Goal: Find specific page/section: Find specific page/section

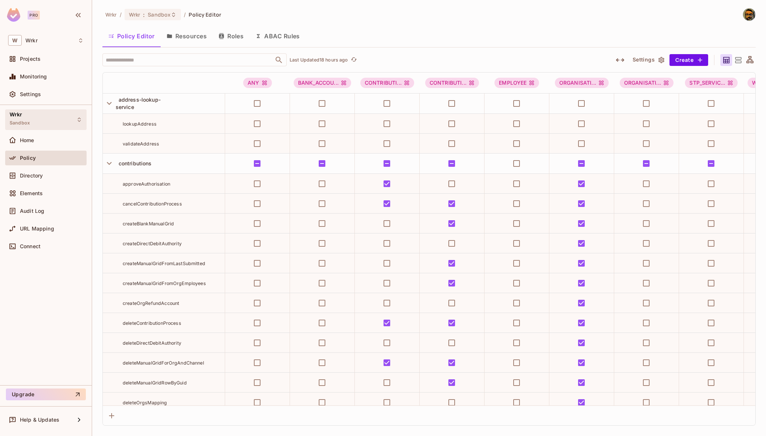
click at [55, 123] on div "Wrkr Sandbox" at bounding box center [45, 119] width 81 height 20
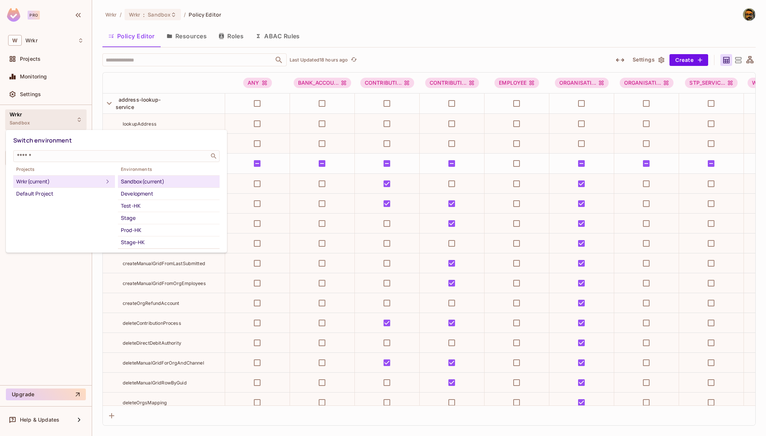
scroll to position [56, 0]
click at [138, 198] on div "Test" at bounding box center [169, 198] width 96 height 9
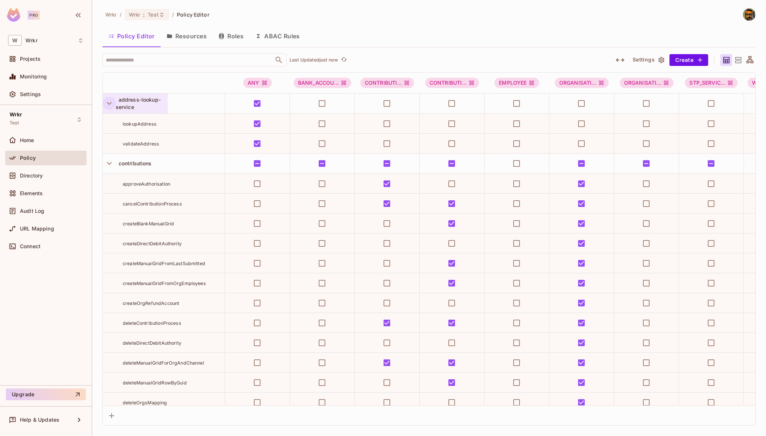
click at [108, 102] on icon "button" at bounding box center [109, 103] width 10 height 10
click at [109, 107] on icon "button" at bounding box center [109, 103] width 10 height 10
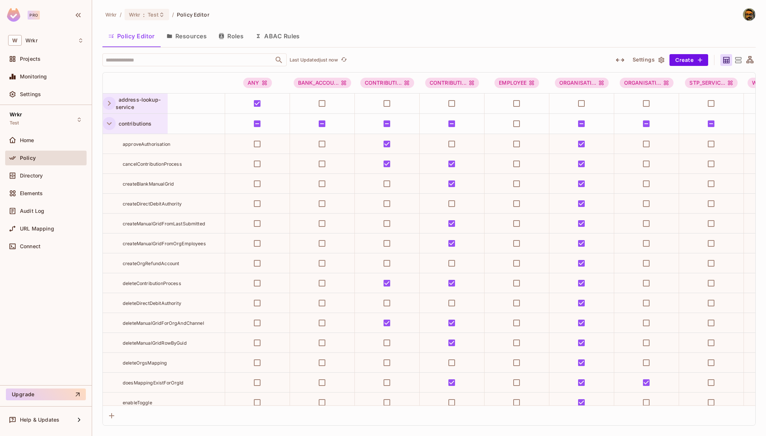
click at [111, 125] on icon "button" at bounding box center [109, 124] width 10 height 10
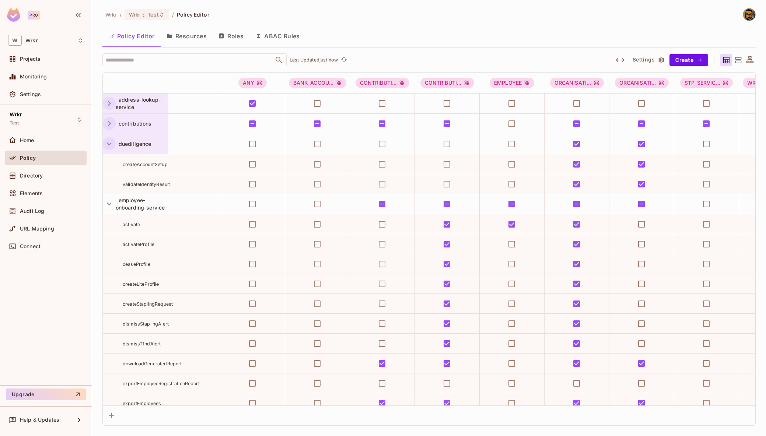
click at [111, 142] on icon "button" at bounding box center [109, 144] width 10 height 10
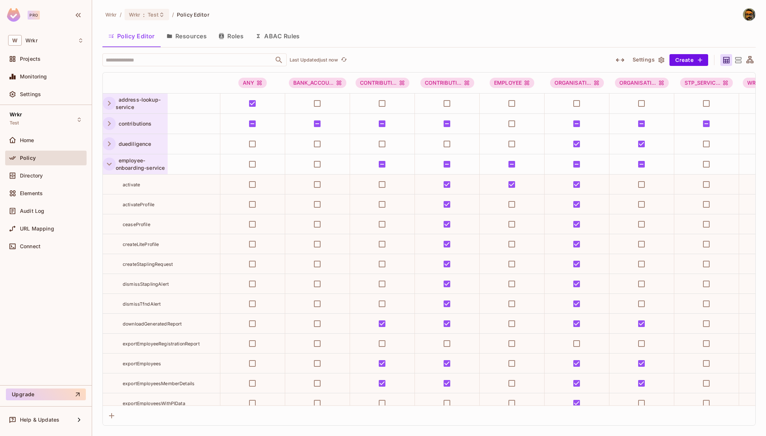
click at [110, 170] on button "button" at bounding box center [109, 164] width 13 height 13
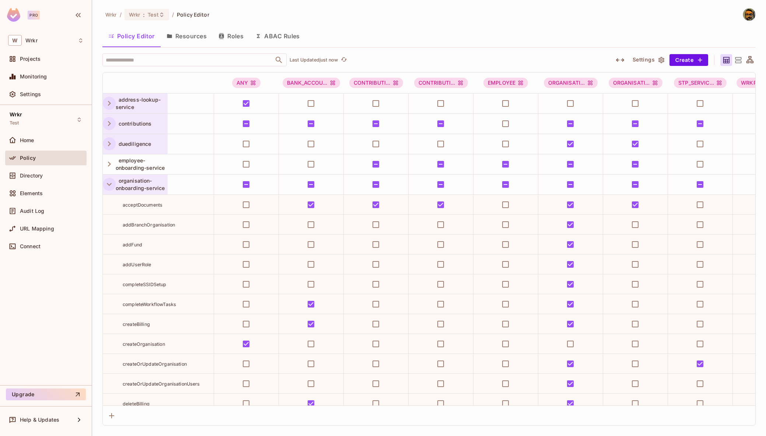
click at [109, 185] on icon "button" at bounding box center [109, 184] width 5 height 3
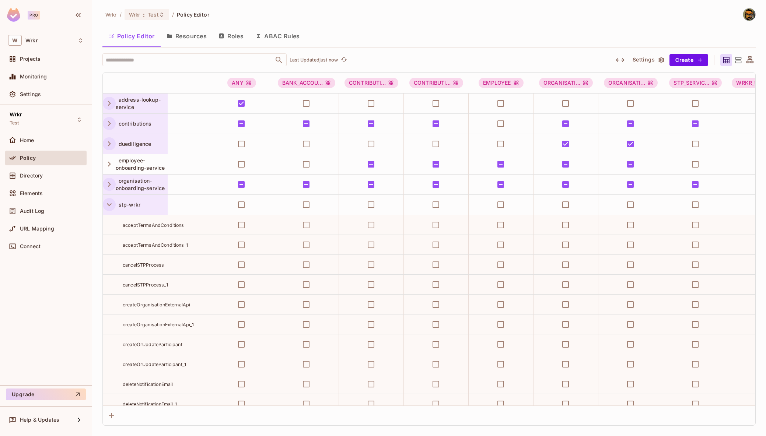
click at [109, 209] on icon "button" at bounding box center [109, 205] width 10 height 10
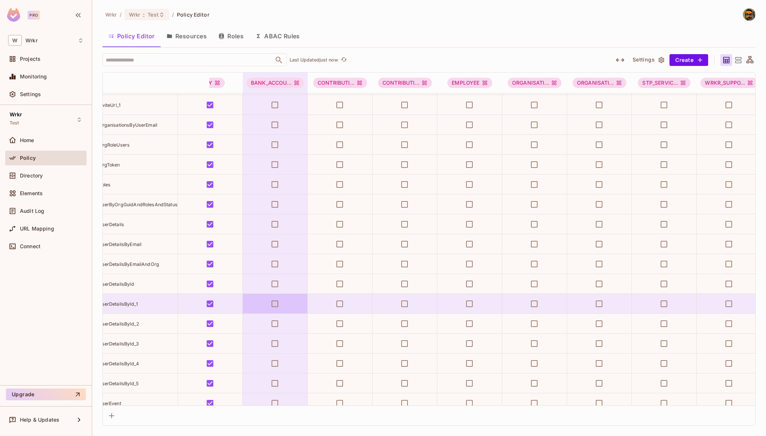
scroll to position [598, 0]
